Goal: Find specific page/section: Find specific page/section

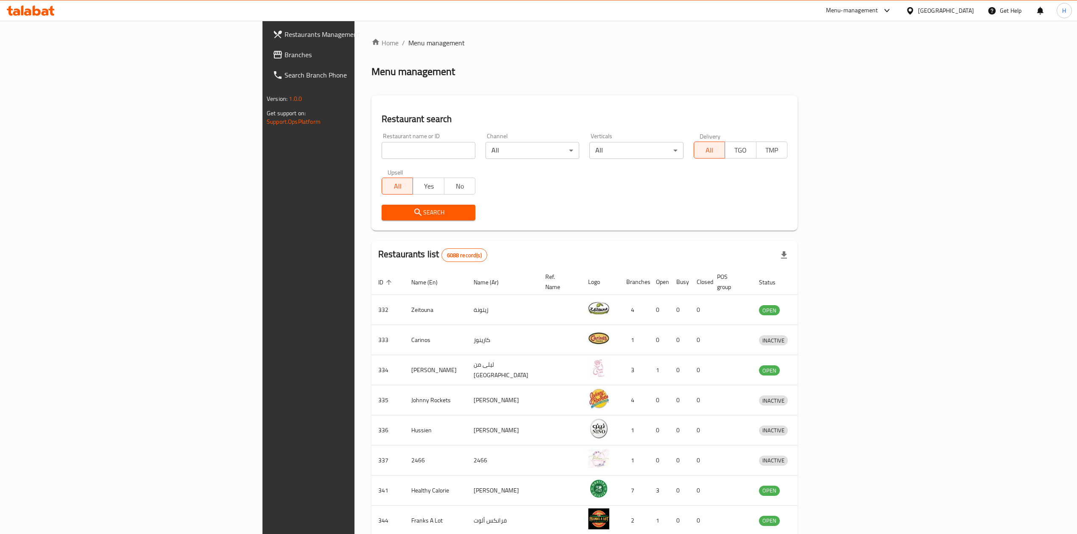
click at [381, 145] on input "search" at bounding box center [428, 150] width 94 height 17
type input "cine"
click button "Search" at bounding box center [428, 213] width 94 height 16
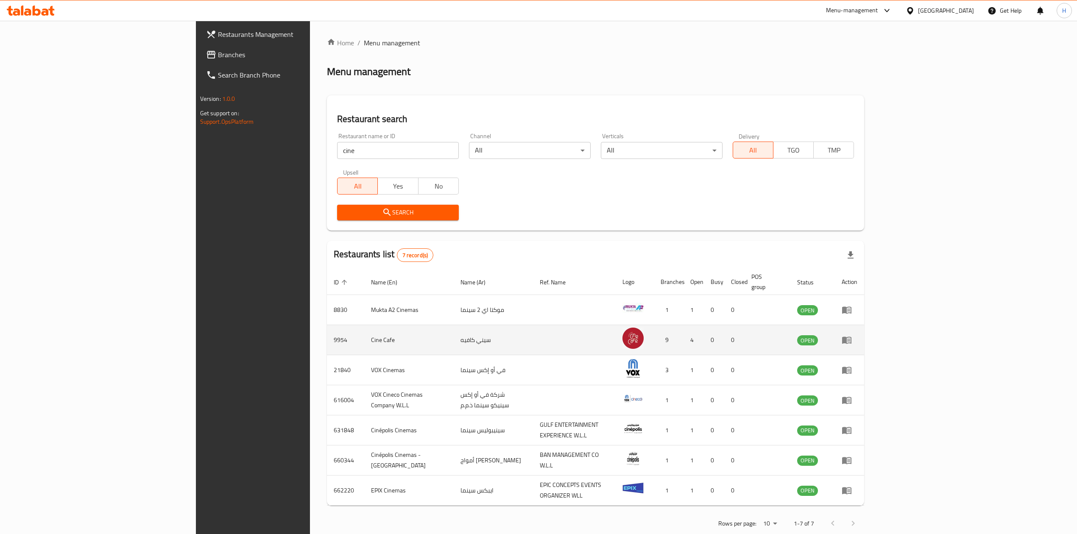
click at [327, 329] on td "9954" at bounding box center [345, 340] width 37 height 30
copy td "9954"
click at [364, 337] on td "Cine Cafe" at bounding box center [408, 340] width 89 height 30
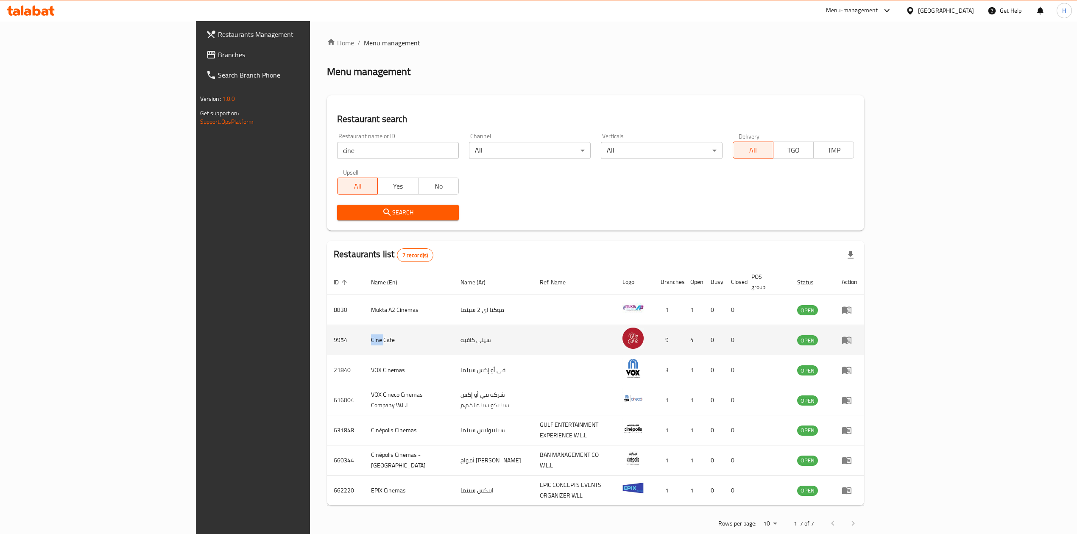
click at [364, 337] on td "Cine Cafe" at bounding box center [408, 340] width 89 height 30
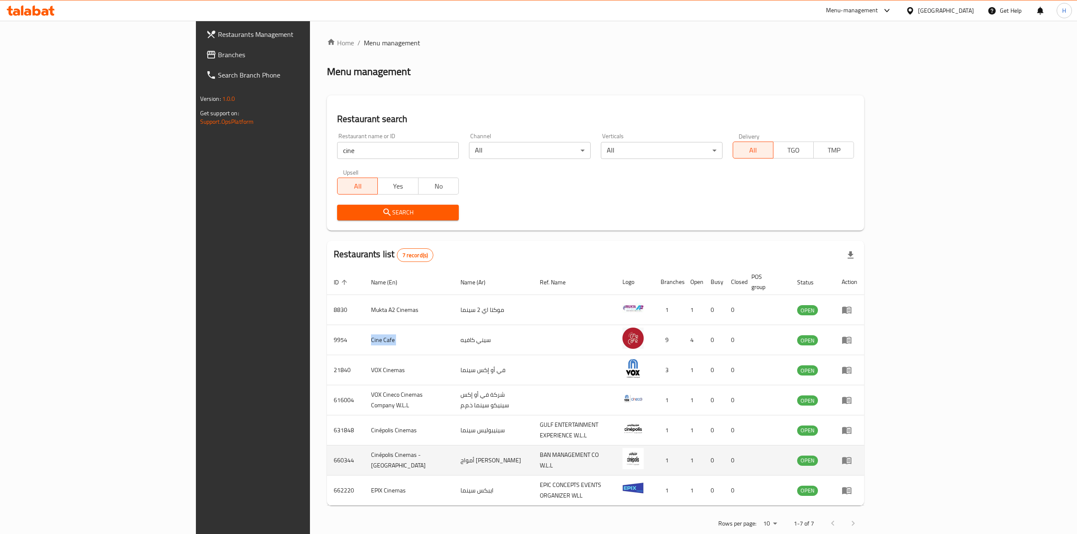
copy td "Cine Cafe"
